Goal: Find specific page/section: Find specific page/section

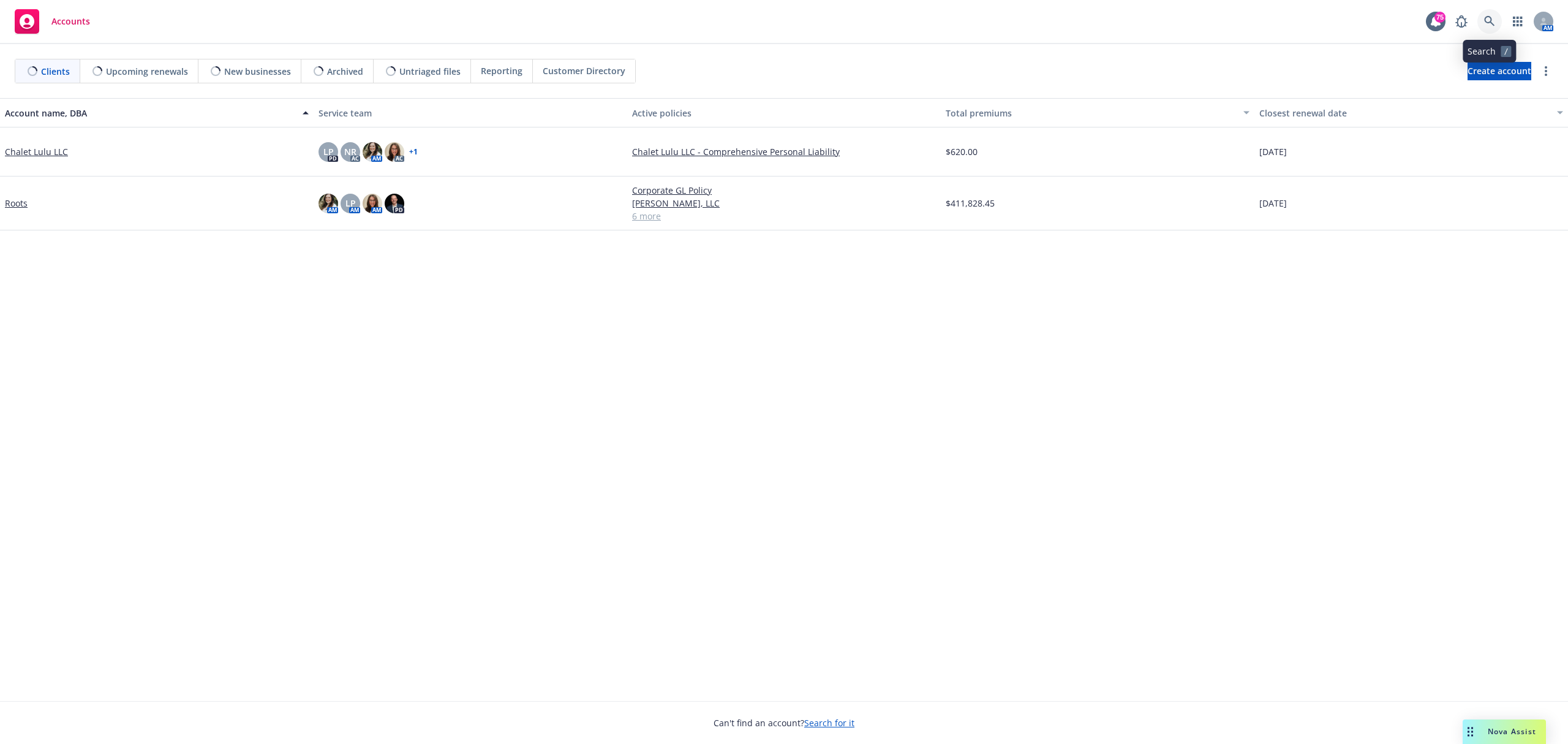
click at [1495, 26] on link at bounding box center [1490, 21] width 25 height 25
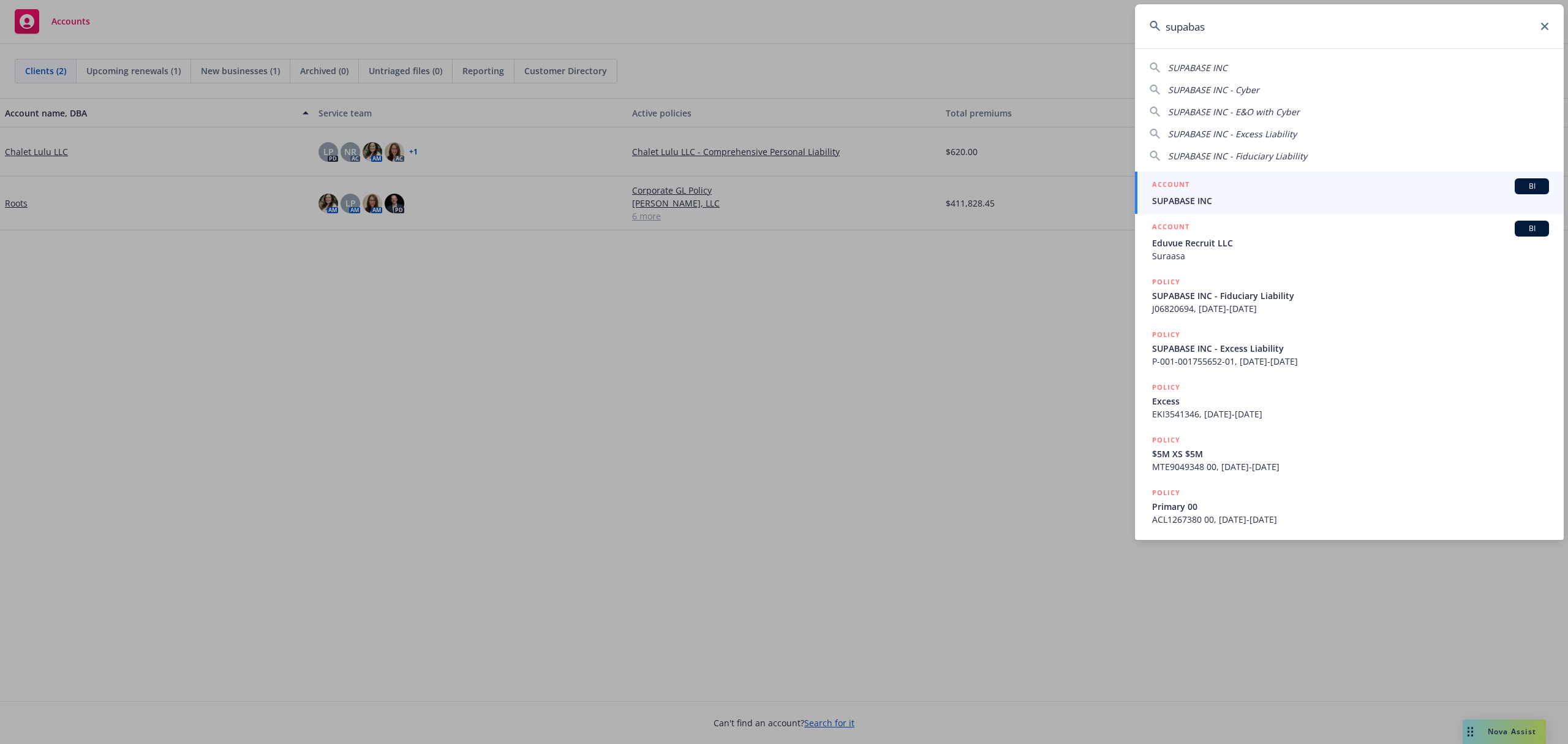
type input "supabas"
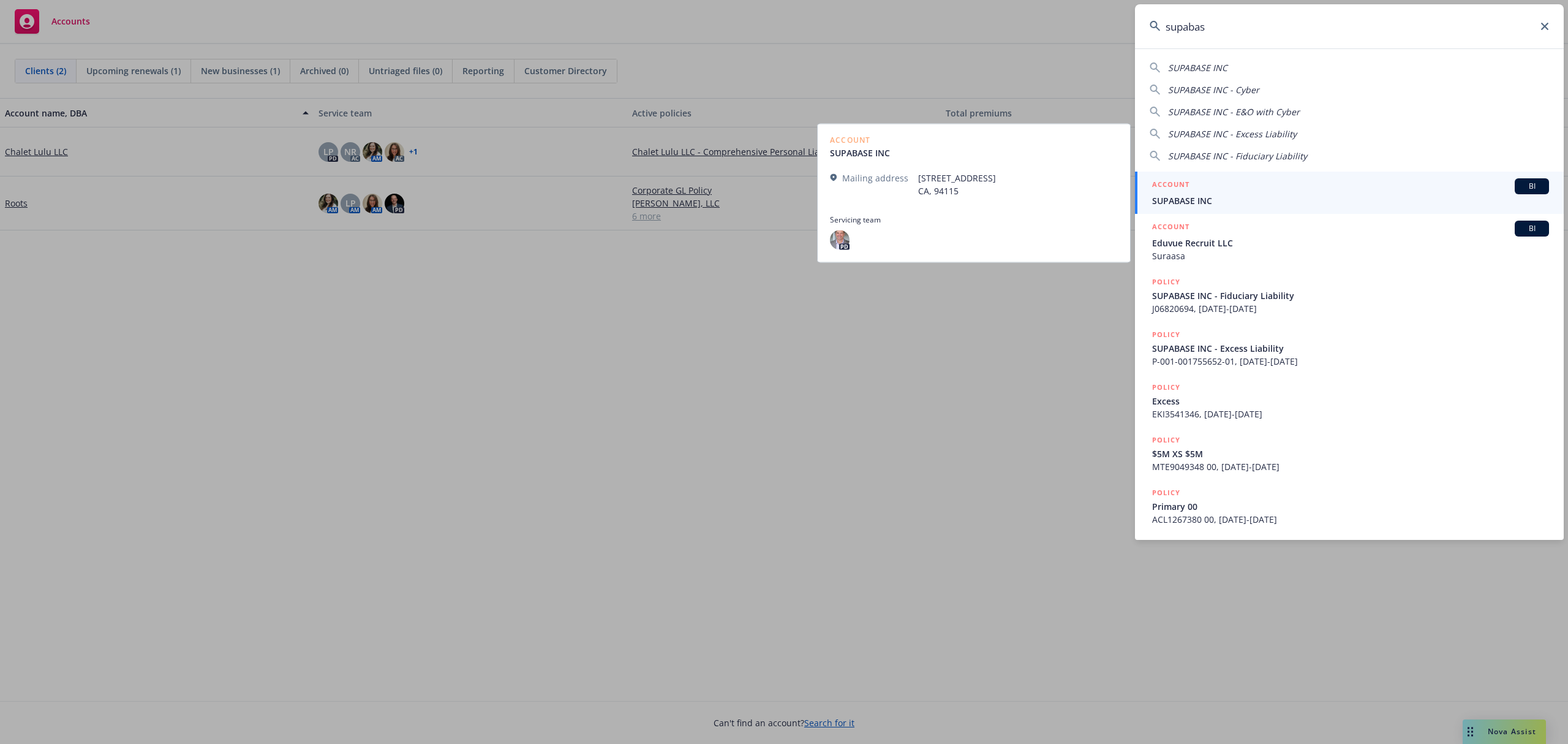
click at [1331, 196] on span "SUPABASE INC" at bounding box center [1350, 201] width 397 height 13
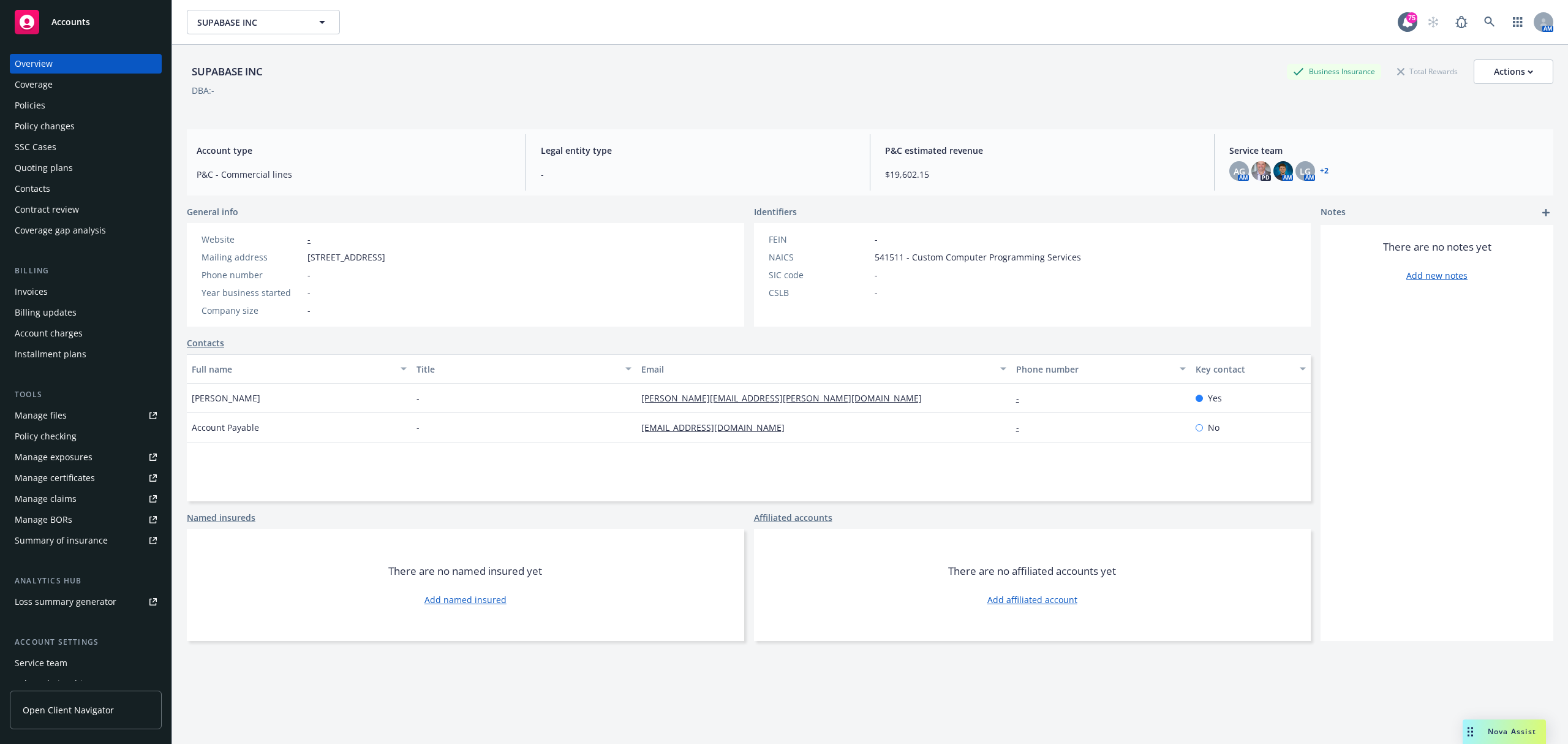
click at [72, 103] on div "Policies" at bounding box center [86, 105] width 142 height 20
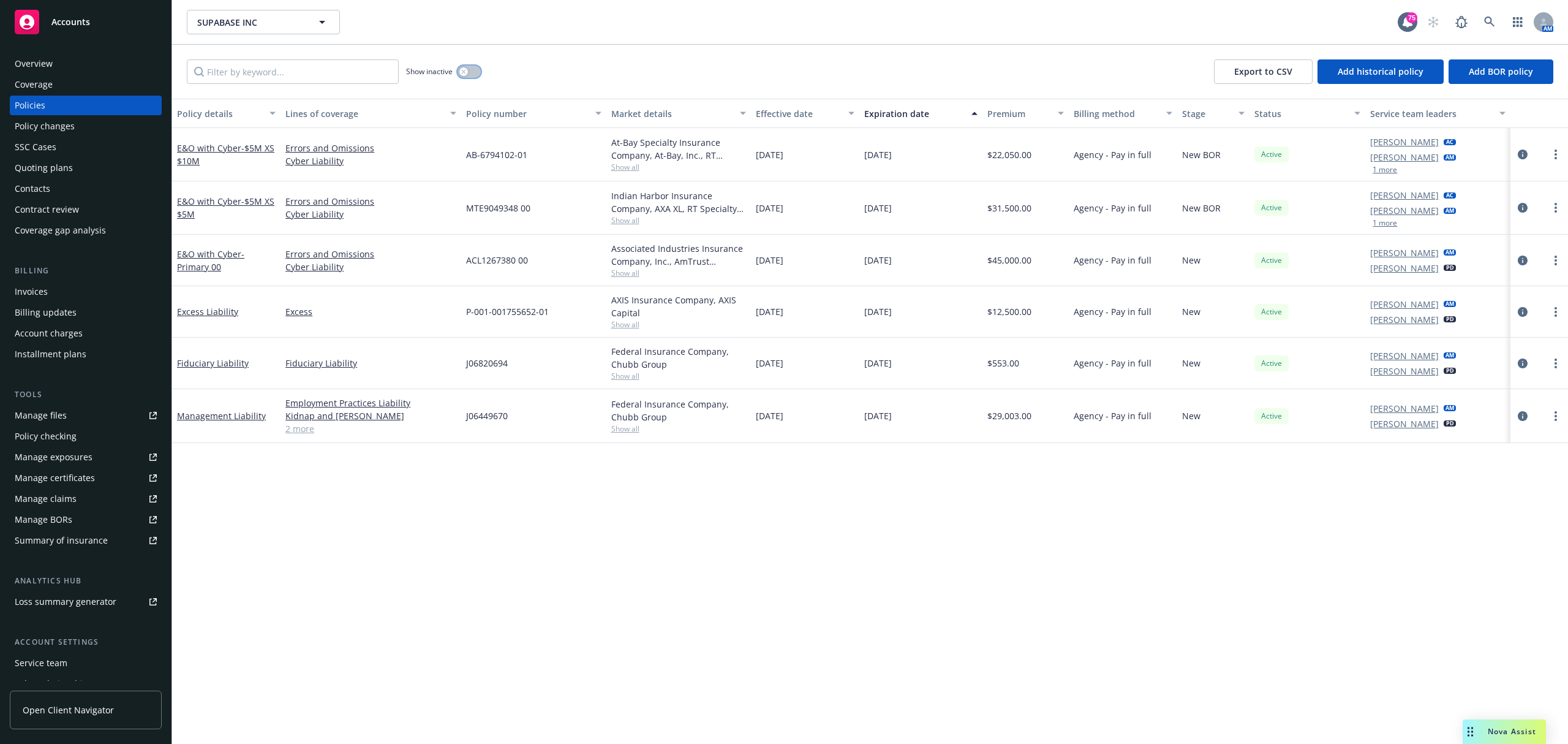
click at [469, 73] on button "button" at bounding box center [469, 72] width 23 height 12
